Goal: Navigation & Orientation: Go to known website

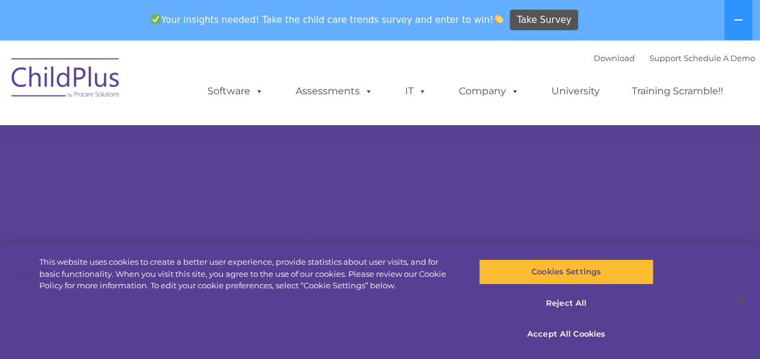
select select "MEDIUM"
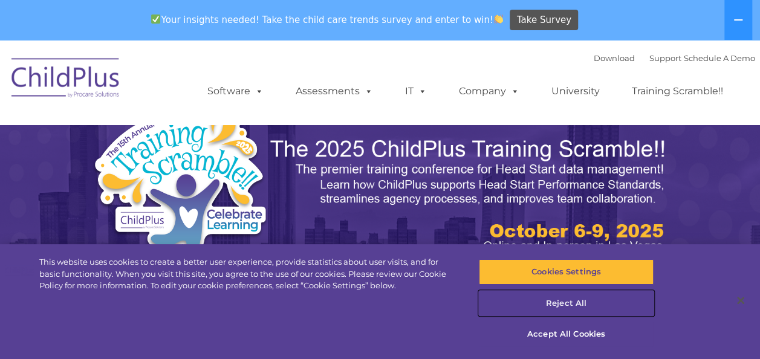
click at [563, 305] on button "Reject All" at bounding box center [566, 303] width 175 height 25
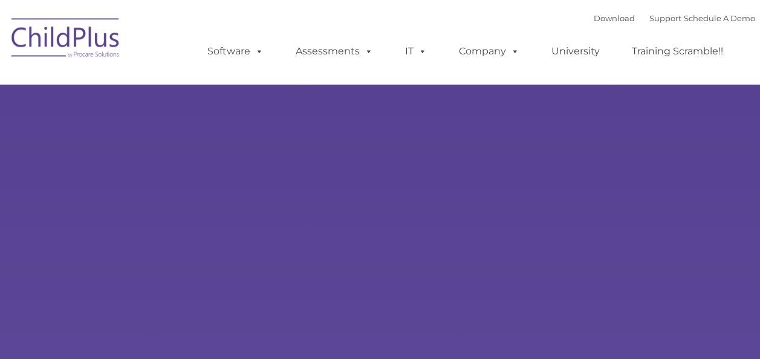
type input ""
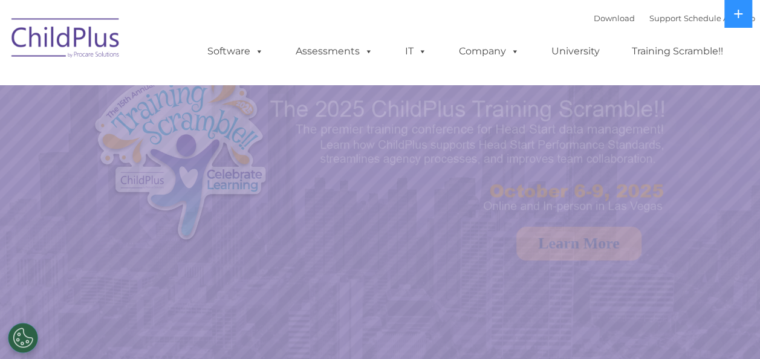
select select "MEDIUM"
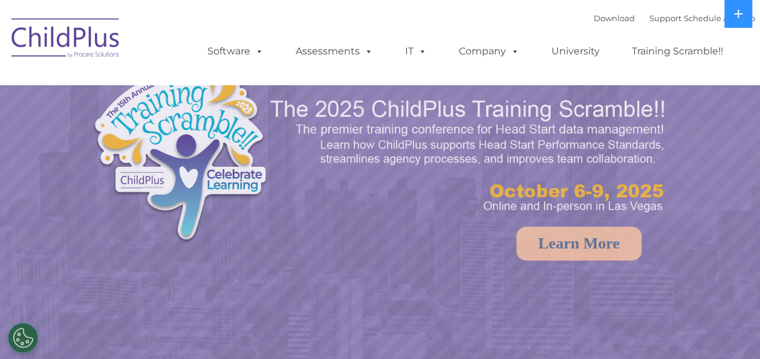
select select "MEDIUM"
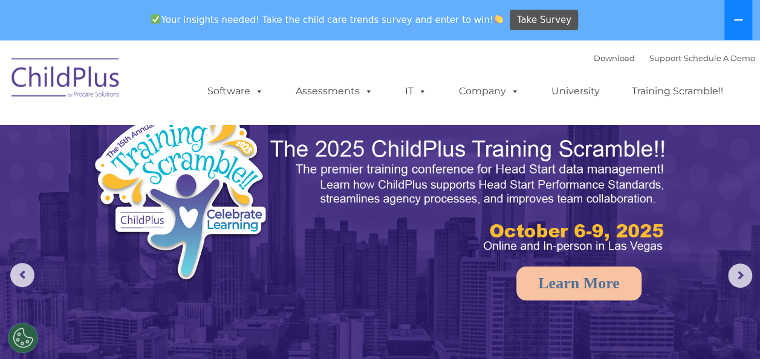
click at [744, 26] on button at bounding box center [738, 20] width 28 height 40
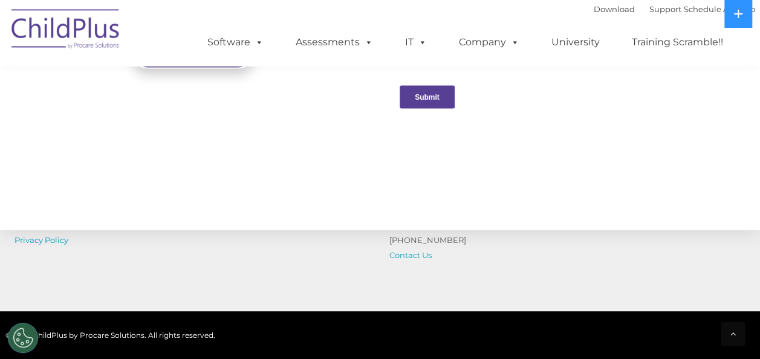
scroll to position [1287, 0]
